Goal: Information Seeking & Learning: Find specific fact

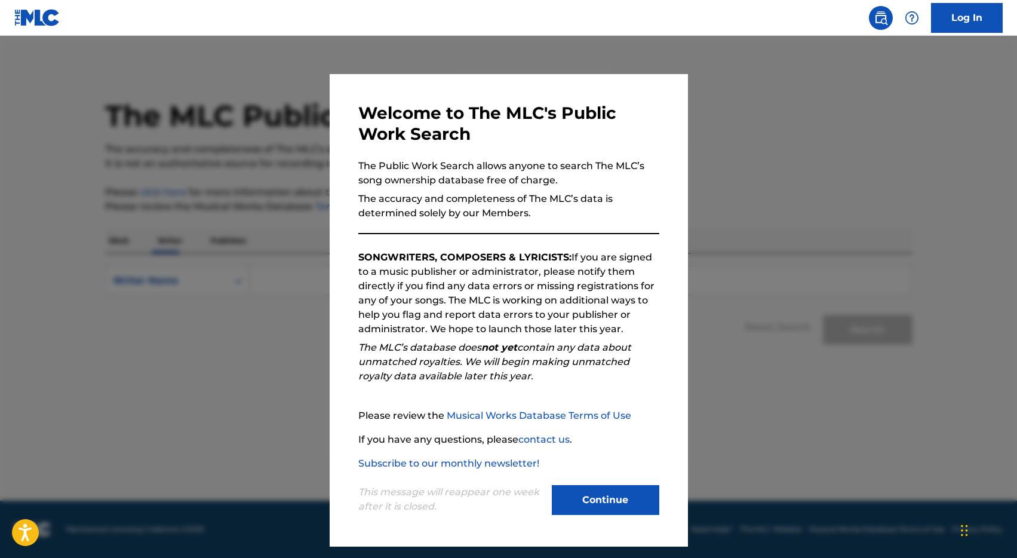
click at [624, 506] on button "Continue" at bounding box center [605, 500] width 107 height 30
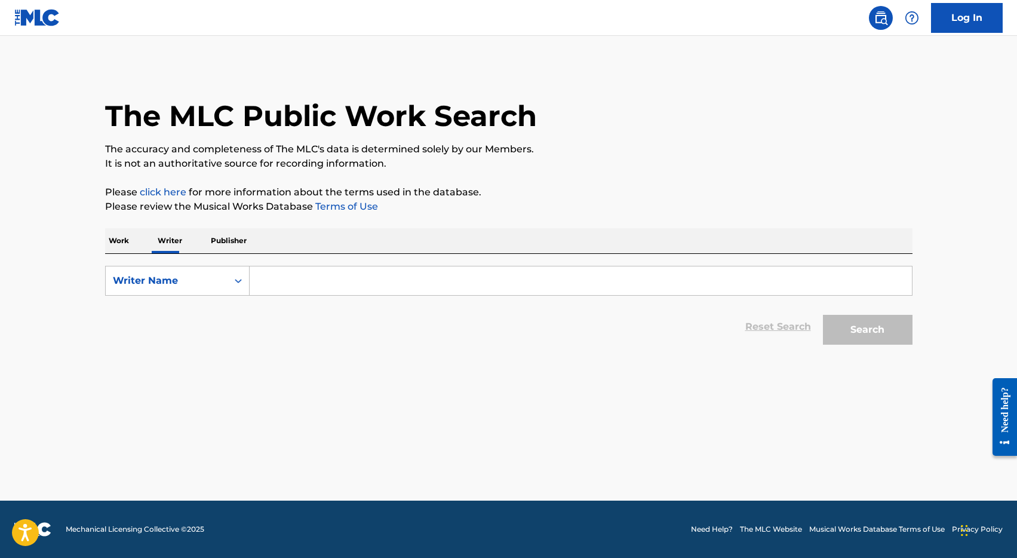
click at [346, 286] on input "Search Form" at bounding box center [581, 280] width 662 height 29
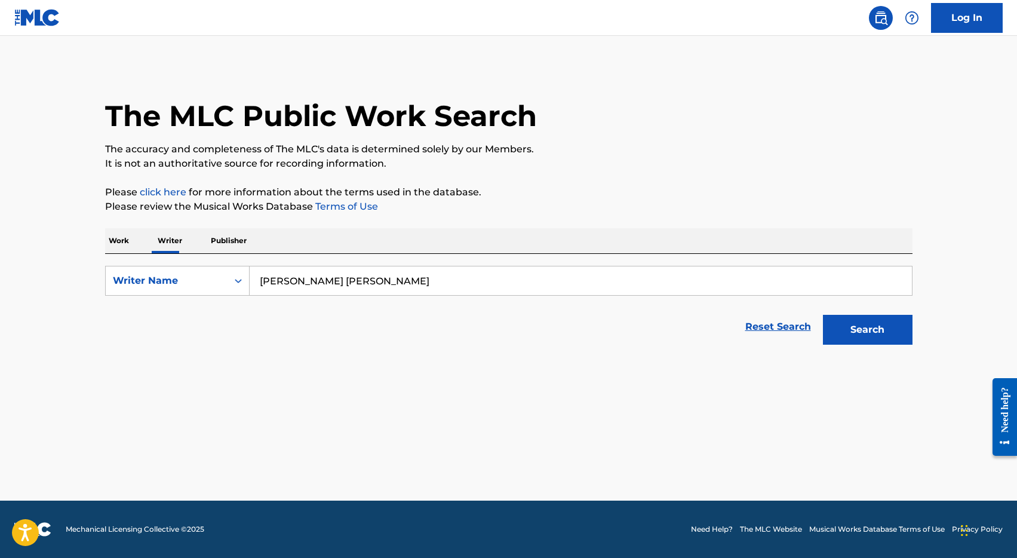
type input "matthew sean allen"
click at [836, 327] on button "Search" at bounding box center [868, 330] width 90 height 30
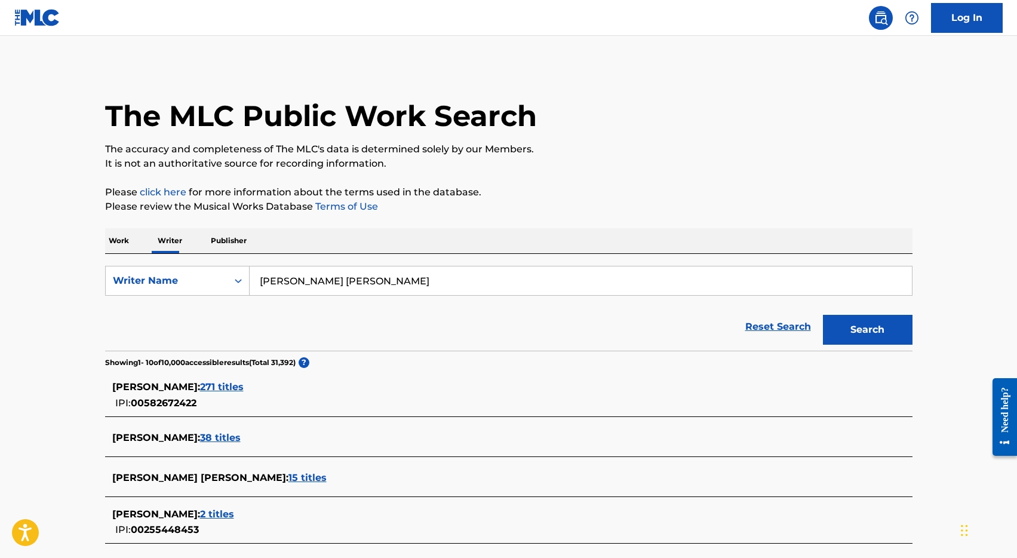
click at [200, 383] on span "271 titles" at bounding box center [222, 386] width 44 height 11
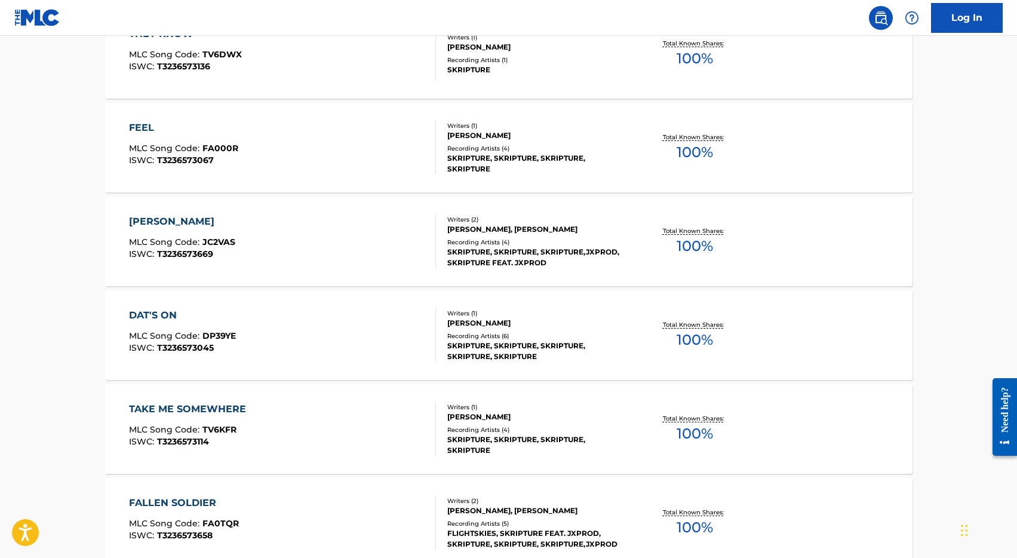
scroll to position [904, 0]
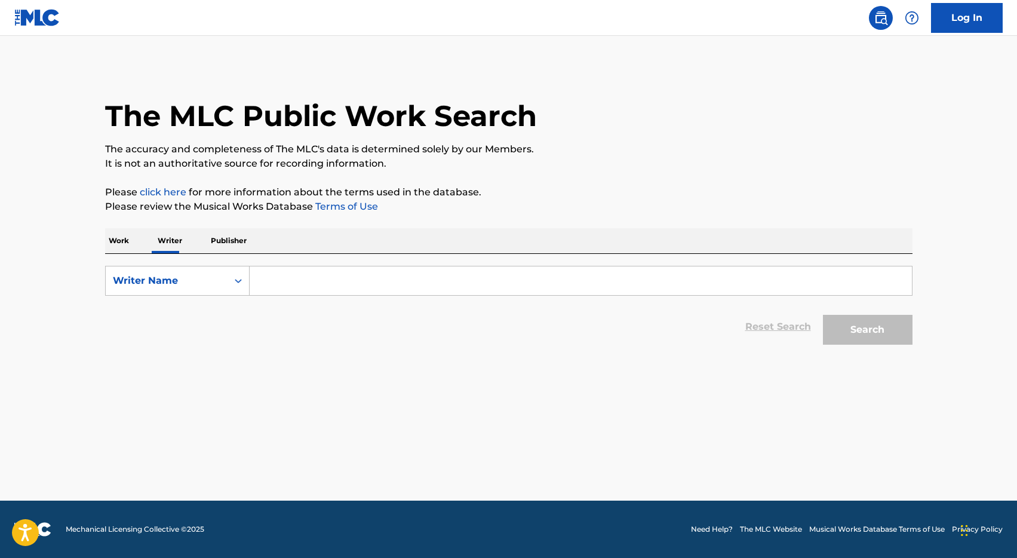
click at [125, 243] on p "Work" at bounding box center [118, 240] width 27 height 25
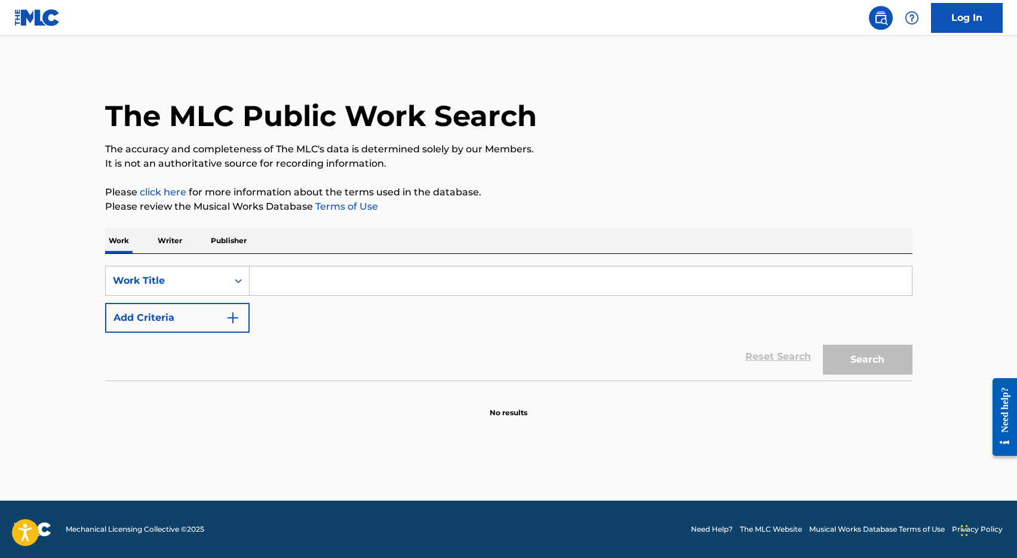
click at [333, 275] on input "Search Form" at bounding box center [581, 280] width 662 height 29
type input "UP"
click at [211, 321] on button "Add Criteria" at bounding box center [177, 318] width 144 height 30
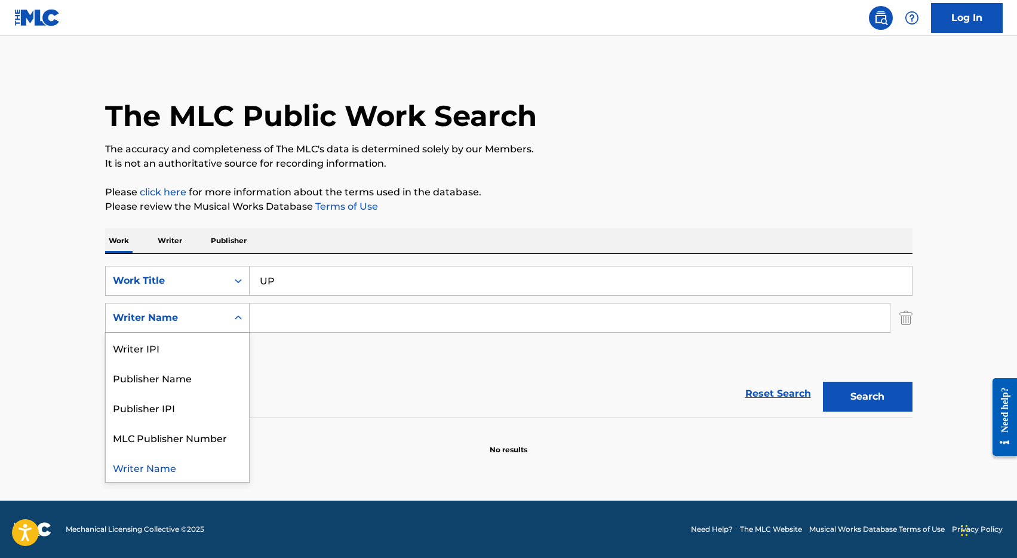
click at [214, 316] on div "Writer Name" at bounding box center [166, 317] width 107 height 14
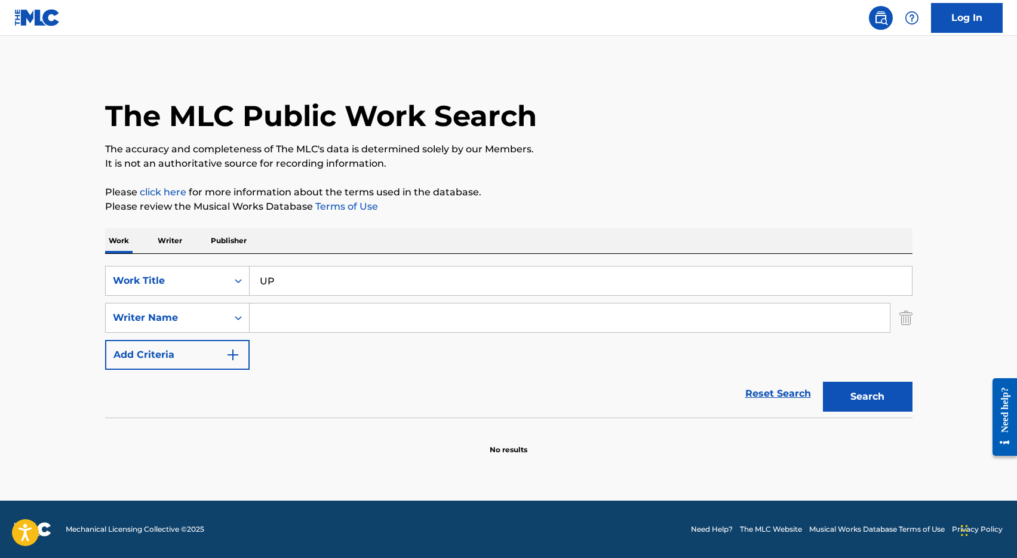
click at [308, 324] on input "Search Form" at bounding box center [570, 317] width 640 height 29
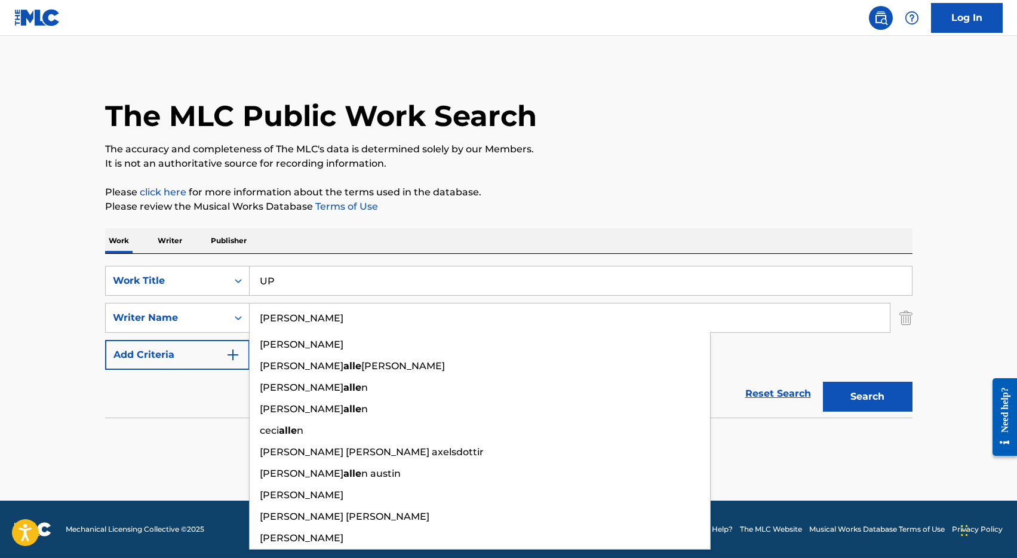
type input "[PERSON_NAME]"
click at [823, 381] on button "Search" at bounding box center [868, 396] width 90 height 30
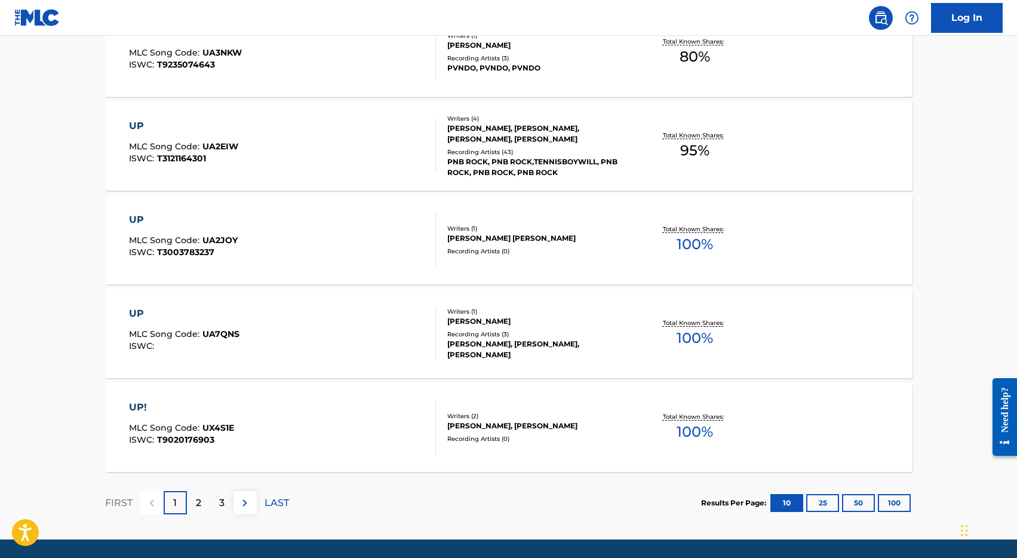
scroll to position [941, 0]
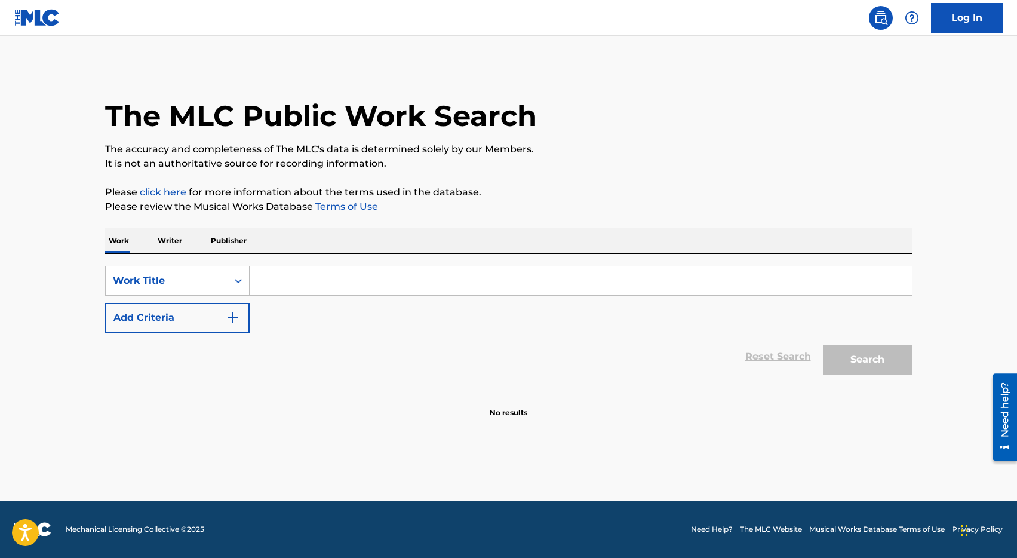
click at [385, 270] on input "Search Form" at bounding box center [581, 280] width 662 height 29
click at [404, 275] on input "Search Form" at bounding box center [581, 280] width 662 height 29
type input "get up 10"
click at [897, 352] on button "Search" at bounding box center [868, 359] width 90 height 30
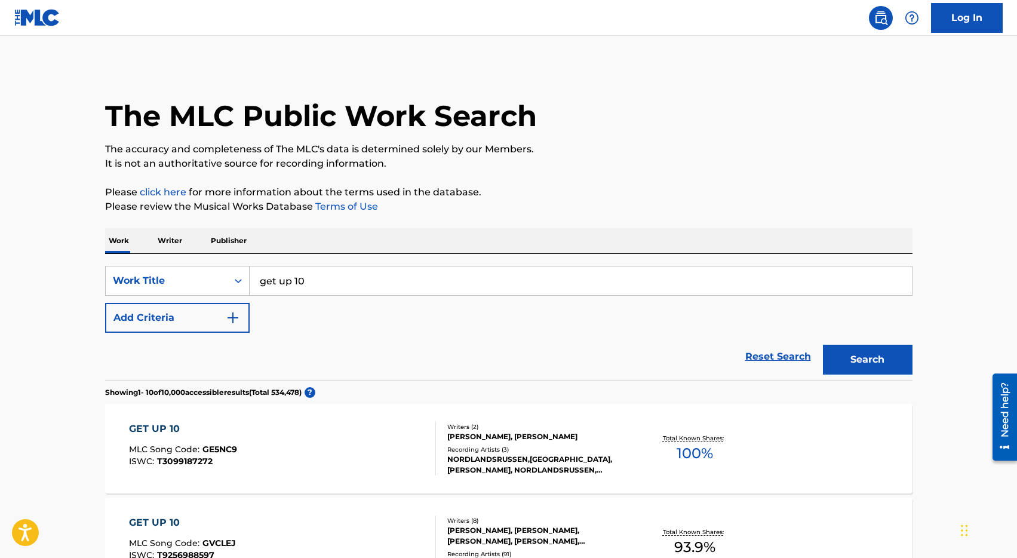
scroll to position [284, 0]
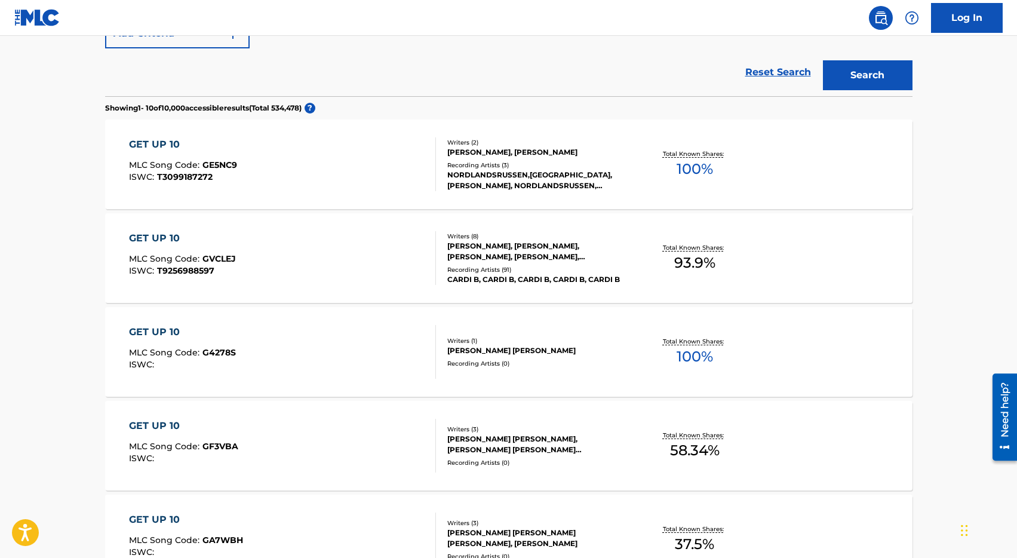
click at [160, 236] on div "GET UP 10" at bounding box center [182, 238] width 107 height 14
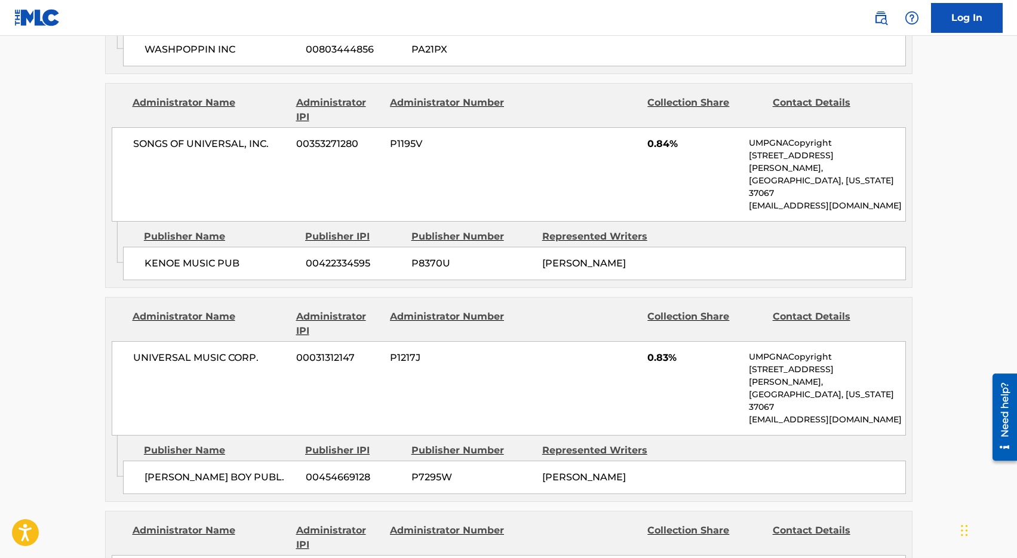
scroll to position [2695, 0]
